Goal: Check status: Check status

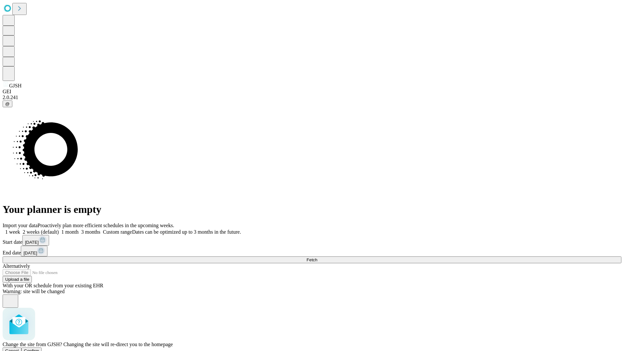
click at [39, 349] on span "Confirm" at bounding box center [31, 351] width 15 height 5
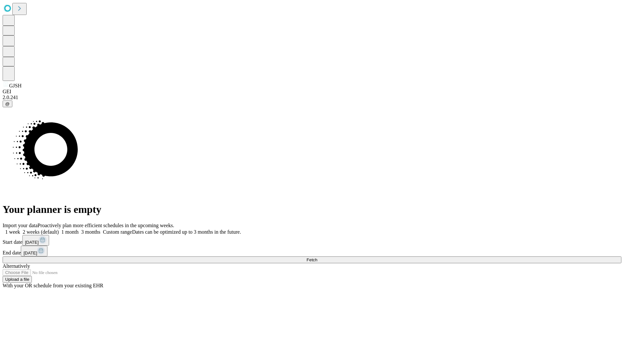
click at [20, 229] on label "1 week" at bounding box center [12, 232] width 18 height 6
click at [317, 258] on span "Fetch" at bounding box center [312, 260] width 11 height 5
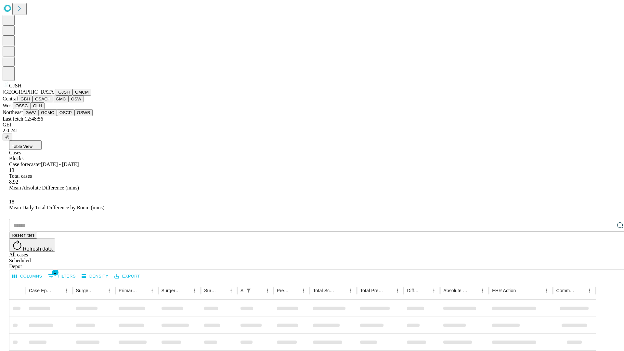
click at [73, 96] on button "GMCM" at bounding box center [82, 92] width 19 height 7
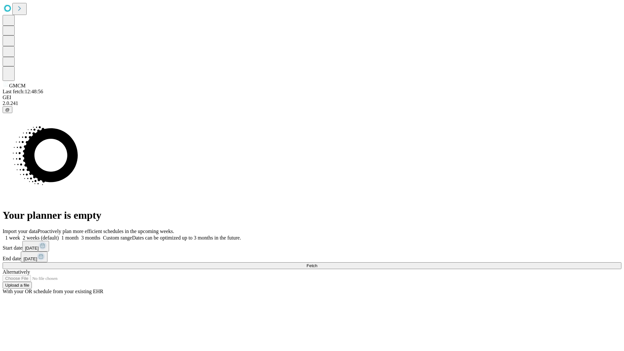
click at [20, 235] on label "1 week" at bounding box center [12, 238] width 18 height 6
click at [317, 263] on span "Fetch" at bounding box center [312, 265] width 11 height 5
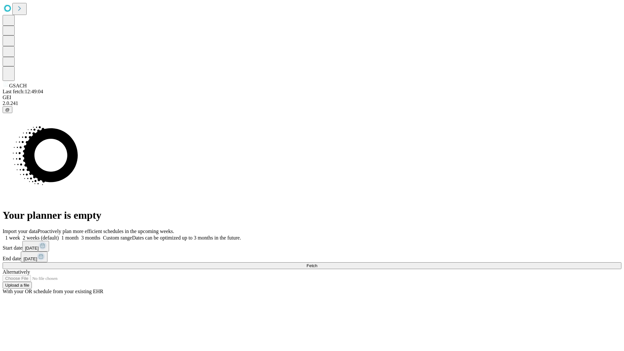
click at [317, 263] on span "Fetch" at bounding box center [312, 265] width 11 height 5
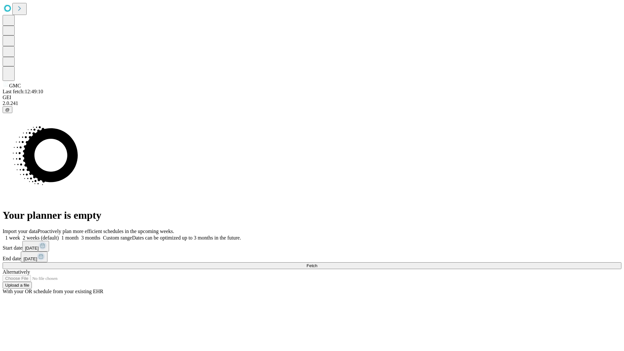
click at [20, 235] on label "1 week" at bounding box center [12, 238] width 18 height 6
click at [317, 263] on span "Fetch" at bounding box center [312, 265] width 11 height 5
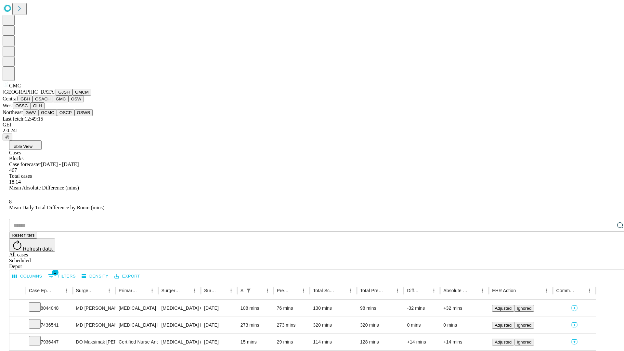
click at [69, 102] on button "OSW" at bounding box center [77, 99] width 16 height 7
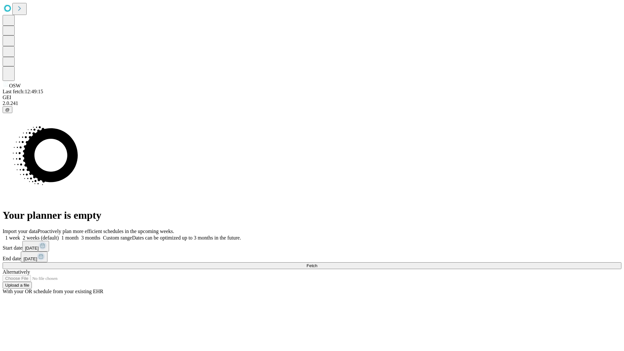
click at [317, 263] on span "Fetch" at bounding box center [312, 265] width 11 height 5
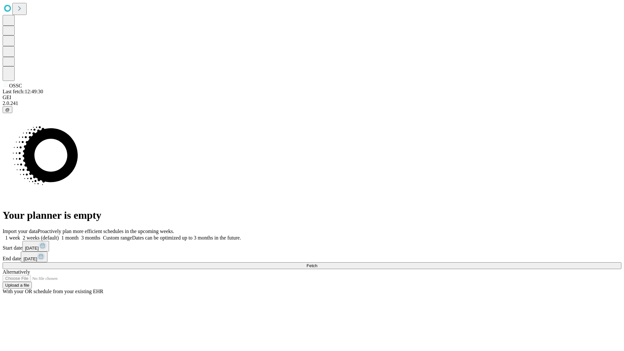
click at [20, 235] on label "1 week" at bounding box center [12, 238] width 18 height 6
click at [317, 263] on span "Fetch" at bounding box center [312, 265] width 11 height 5
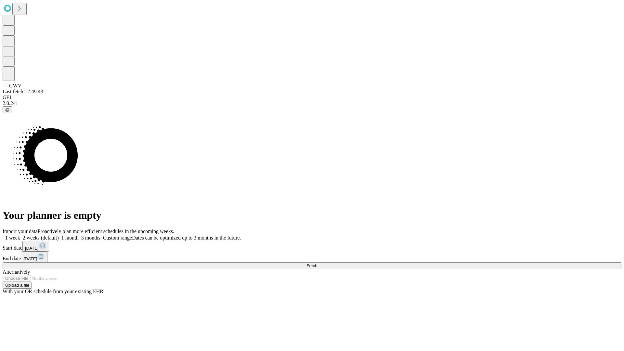
click at [20, 235] on label "1 week" at bounding box center [12, 238] width 18 height 6
click at [317, 263] on span "Fetch" at bounding box center [312, 265] width 11 height 5
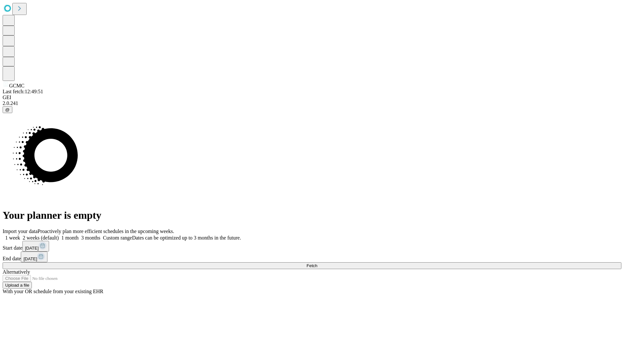
click at [20, 235] on label "1 week" at bounding box center [12, 238] width 18 height 6
click at [317, 263] on span "Fetch" at bounding box center [312, 265] width 11 height 5
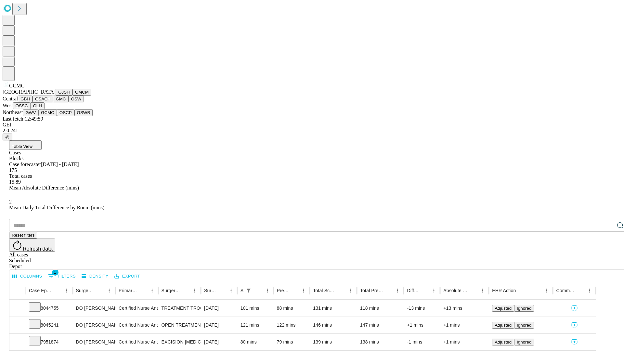
click at [57, 116] on button "OSCP" at bounding box center [66, 112] width 18 height 7
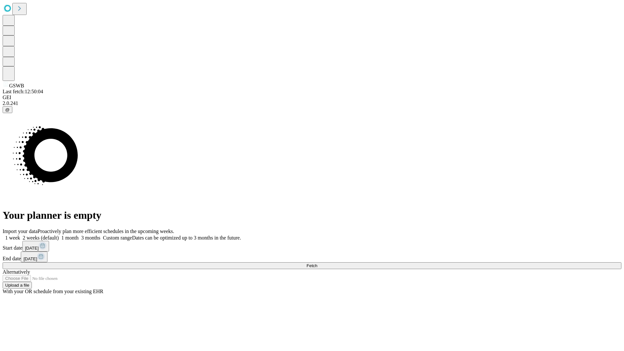
click at [20, 235] on label "1 week" at bounding box center [12, 238] width 18 height 6
click at [317, 263] on span "Fetch" at bounding box center [312, 265] width 11 height 5
